Goal: Task Accomplishment & Management: Use online tool/utility

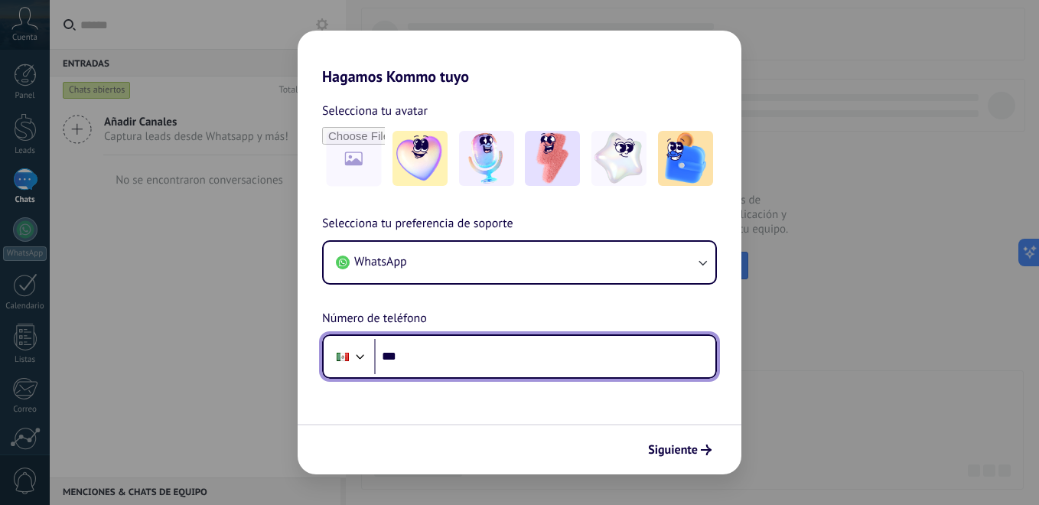
click at [483, 372] on input "***" at bounding box center [544, 356] width 341 height 35
type input "**********"
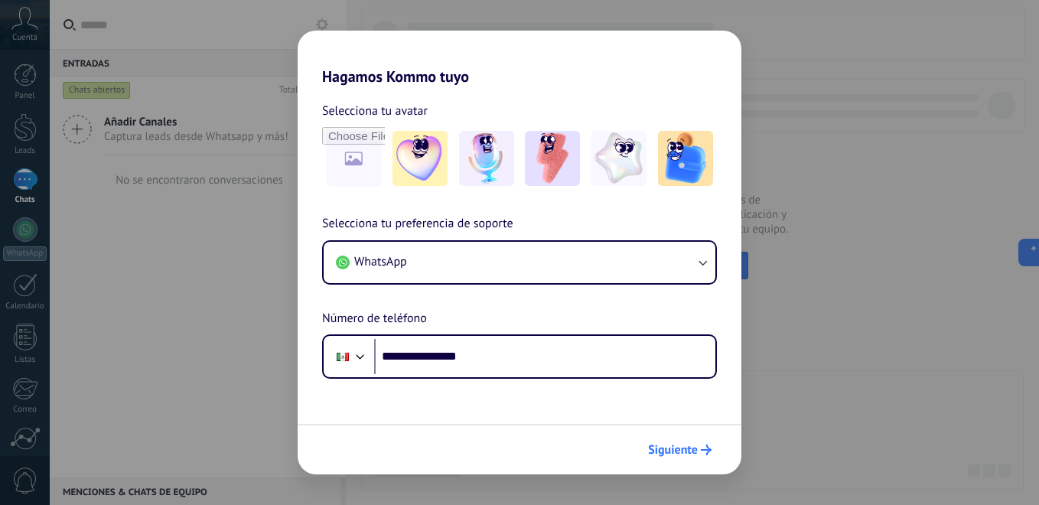
click at [671, 462] on button "Siguiente" at bounding box center [679, 450] width 77 height 26
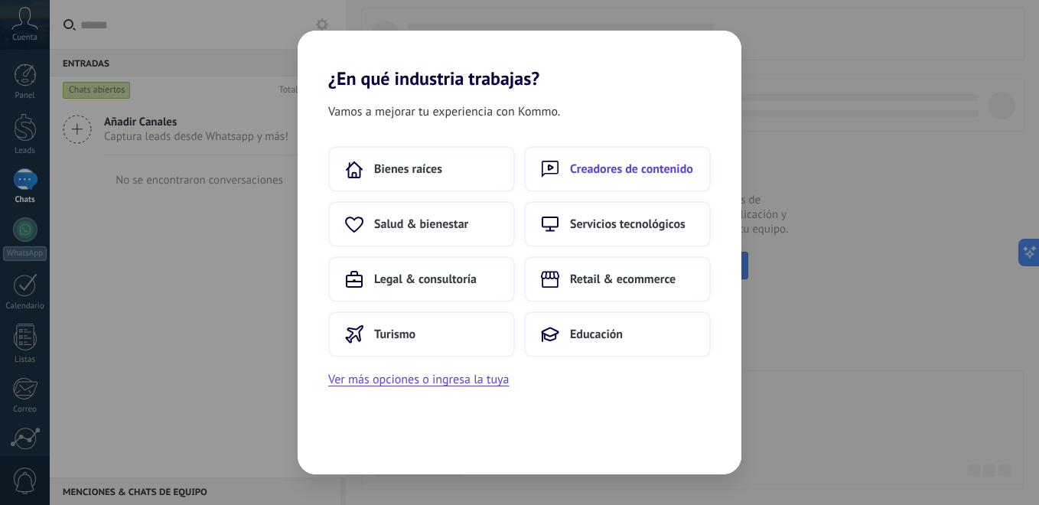
click at [616, 172] on span "Creadores de contenido" at bounding box center [631, 168] width 123 height 15
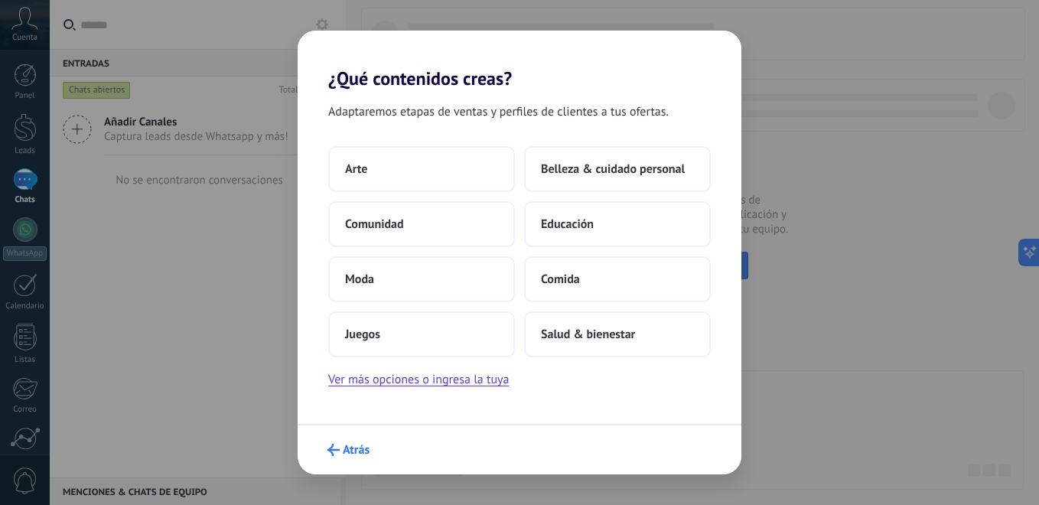
click at [355, 444] on span "Atrás" at bounding box center [356, 449] width 27 height 11
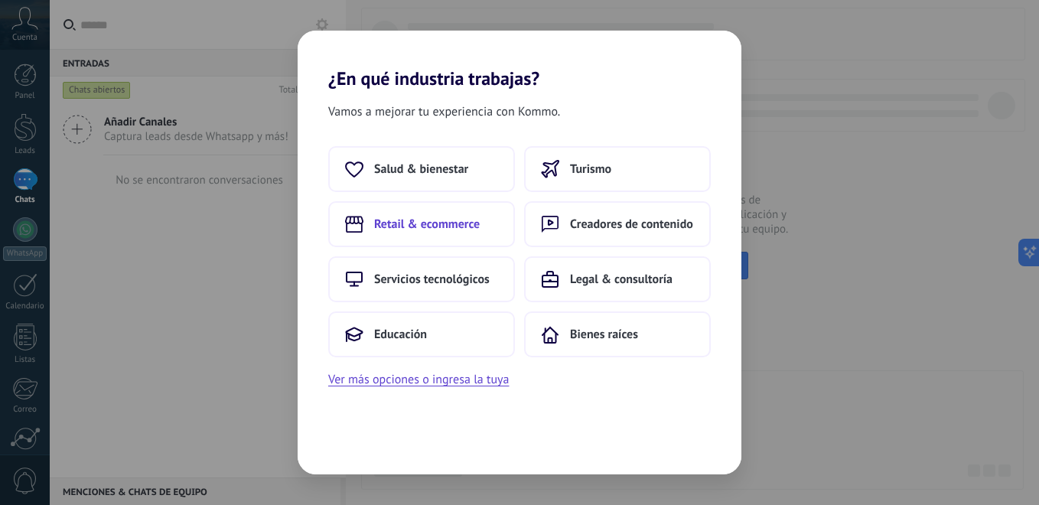
click at [434, 219] on span "Retail & ecommerce" at bounding box center [427, 223] width 106 height 15
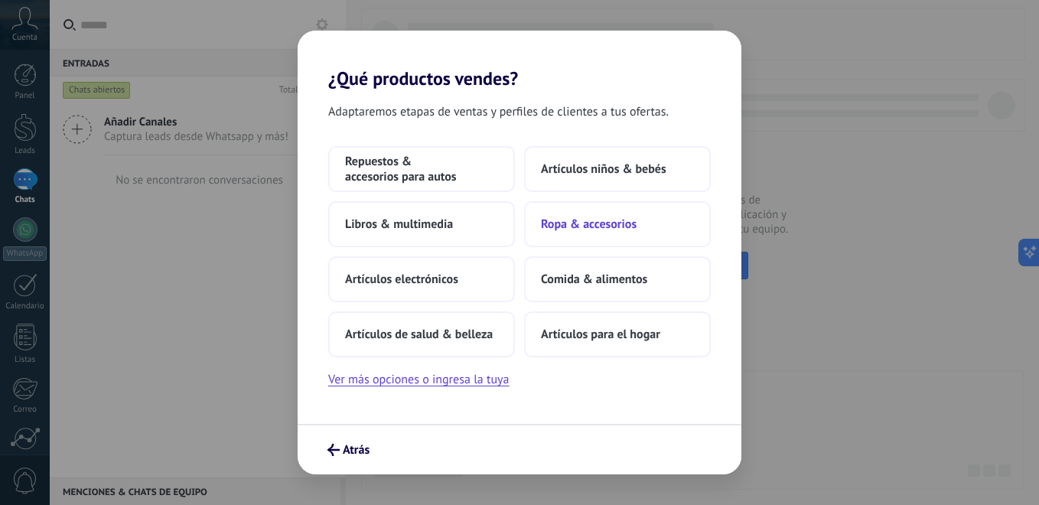
click at [567, 229] on span "Ropa & accesorios" at bounding box center [589, 223] width 96 height 15
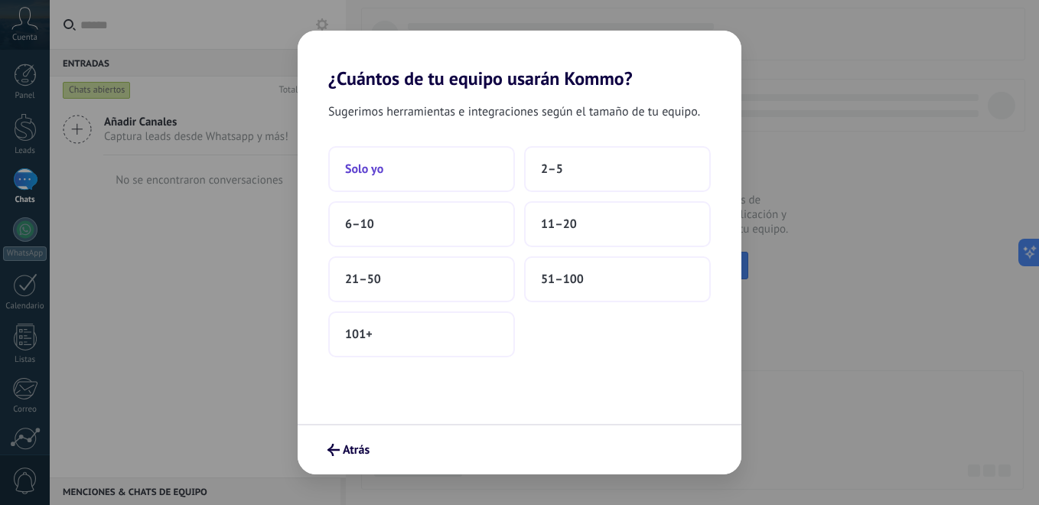
click at [388, 177] on button "Solo yo" at bounding box center [421, 169] width 187 height 46
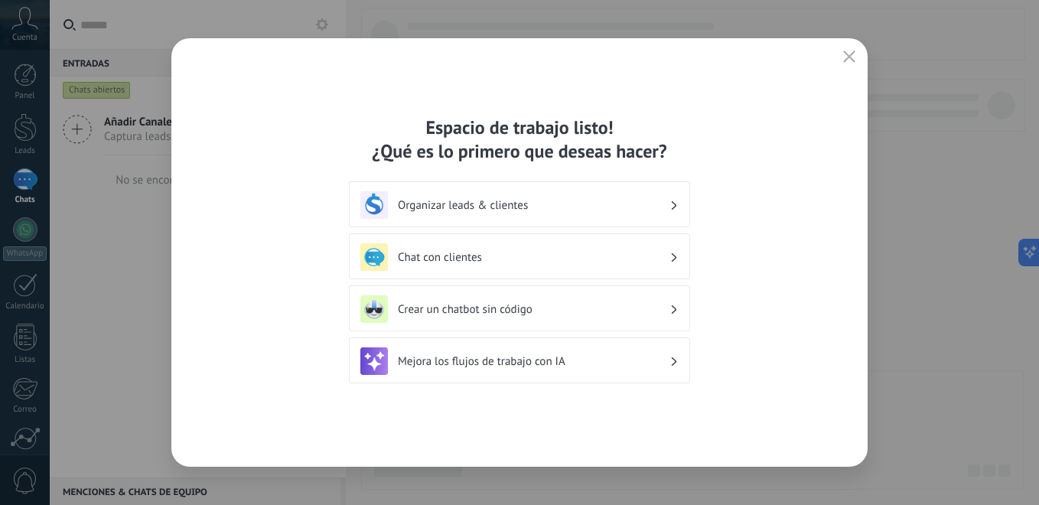
click at [613, 261] on h3 "Chat con clientes" at bounding box center [533, 257] width 271 height 15
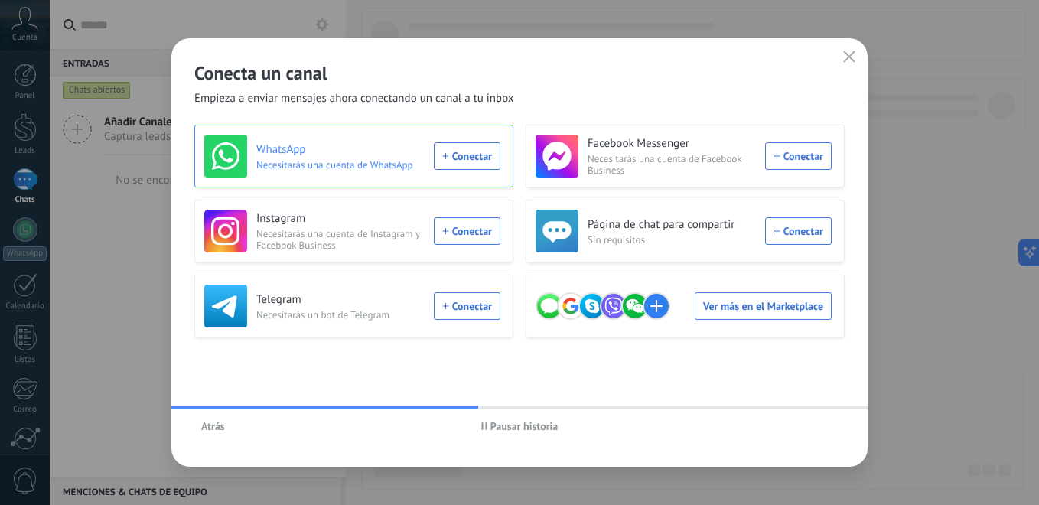
click at [466, 165] on div "WhatsApp Necesitarás una cuenta de WhatsApp Conectar" at bounding box center [352, 156] width 296 height 43
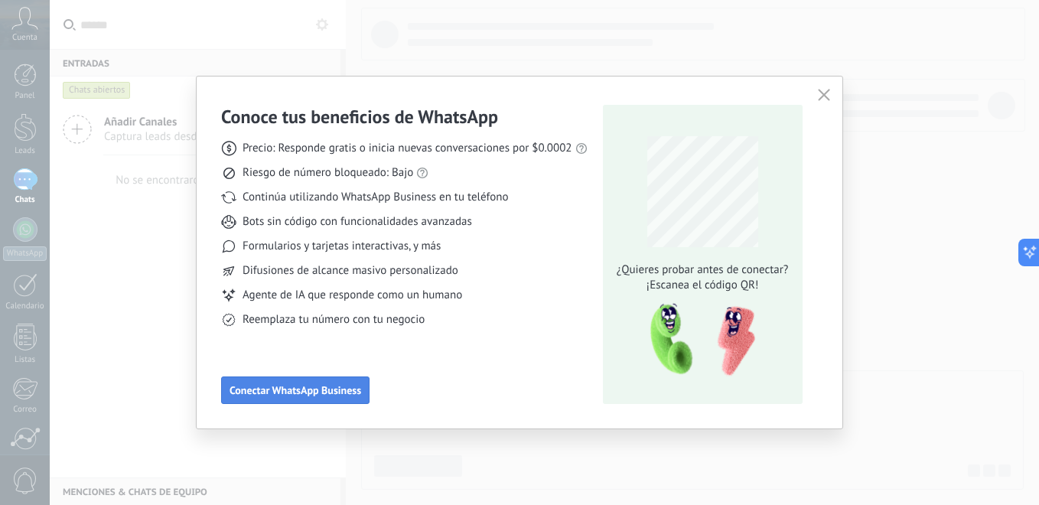
click at [311, 382] on button "Conectar WhatsApp Business" at bounding box center [295, 390] width 148 height 28
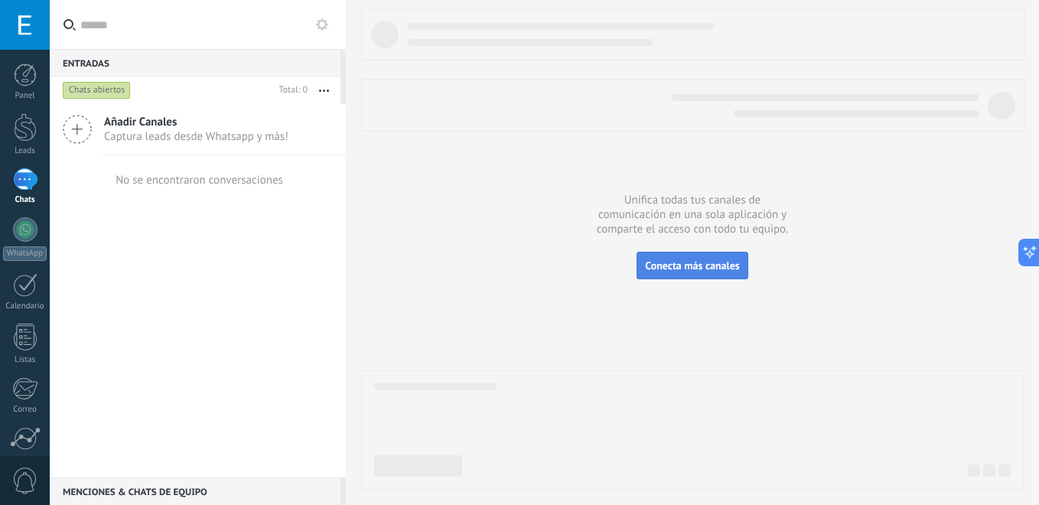
click at [688, 259] on span "Conecta más canales" at bounding box center [692, 265] width 94 height 14
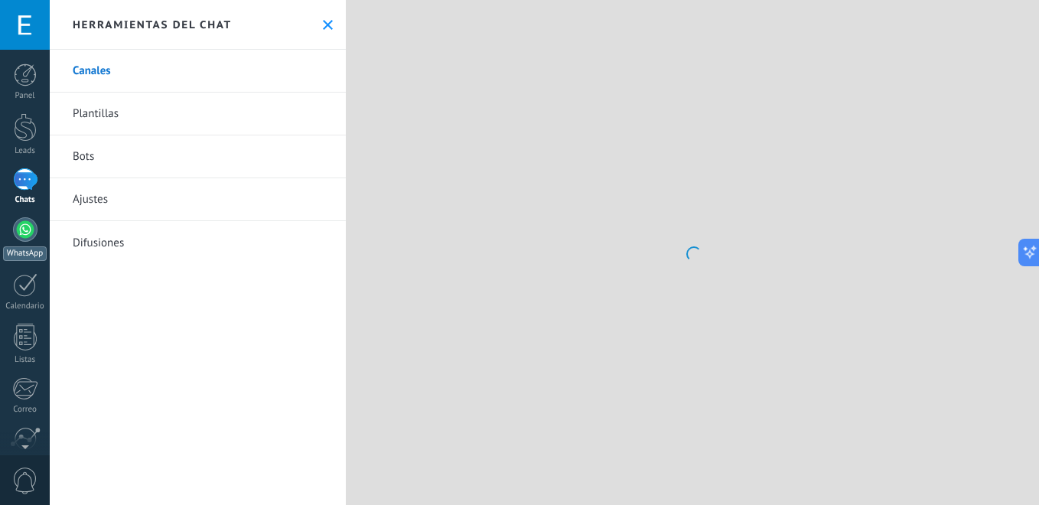
click at [18, 243] on link "WhatsApp" at bounding box center [25, 239] width 50 height 44
